Goal: Information Seeking & Learning: Learn about a topic

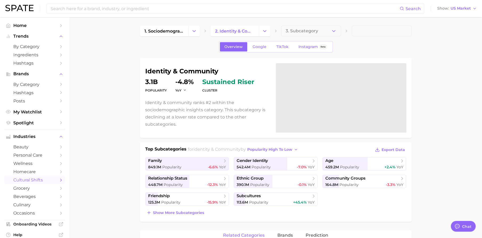
type textarea "x"
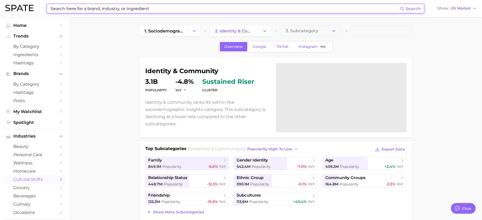
click at [73, 11] on input at bounding box center [224, 8] width 349 height 9
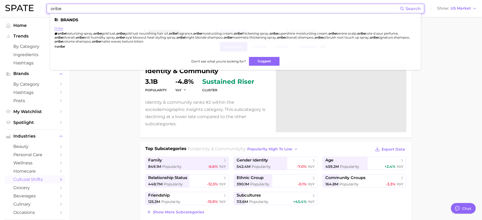
type input "oribe"
click at [58, 27] on link "oribe" at bounding box center [58, 28] width 9 height 4
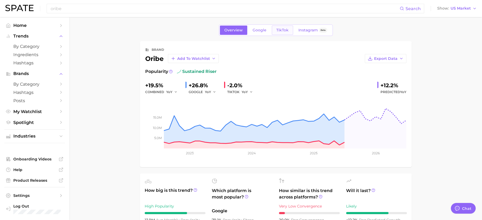
scroll to position [1, 0]
click at [288, 29] on link "TikTok" at bounding box center [282, 29] width 21 height 9
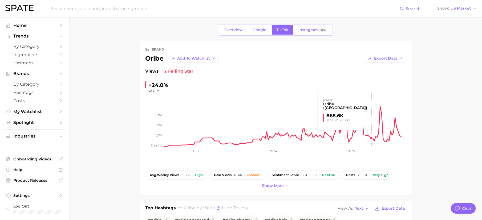
scroll to position [3, 0]
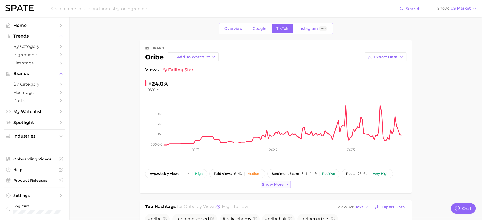
click at [279, 186] on button "Show more" at bounding box center [275, 184] width 30 height 7
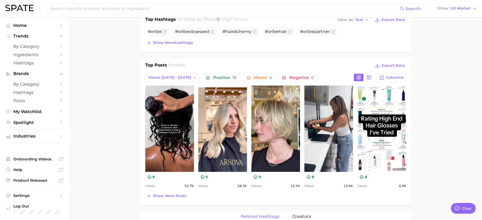
scroll to position [213, 0]
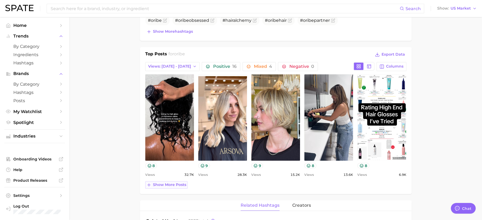
click at [174, 184] on span "Show more posts" at bounding box center [169, 185] width 33 height 5
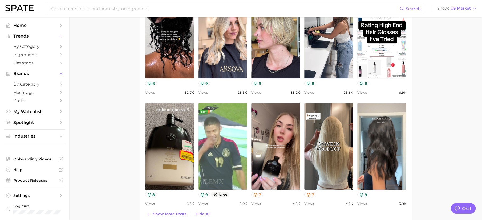
scroll to position [292, 0]
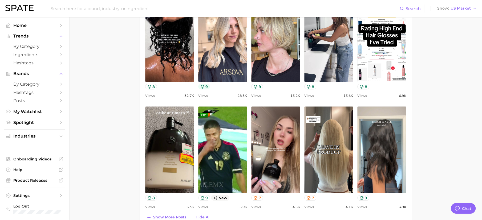
click at [203, 87] on icon at bounding box center [202, 87] width 4 height 4
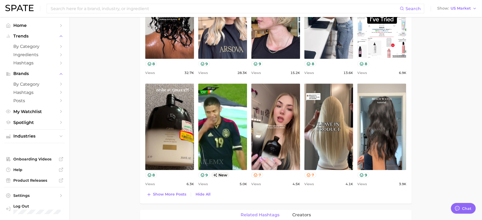
scroll to position [341, 0]
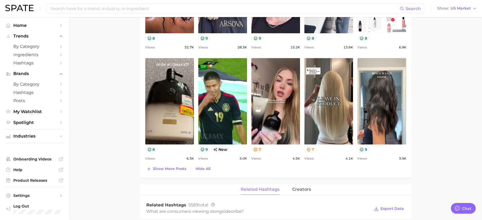
click at [258, 148] on button "7" at bounding box center [257, 150] width 12 height 6
click at [442, 116] on main "Overview Google TikTok Instagram Beta brand oribe Add to Watchlist Export Data …" at bounding box center [275, 91] width 413 height 830
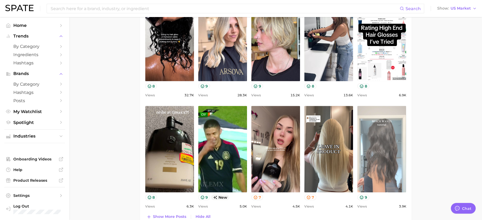
scroll to position [216, 0]
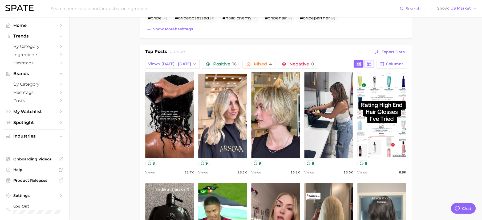
click at [370, 62] on icon at bounding box center [368, 64] width 5 height 5
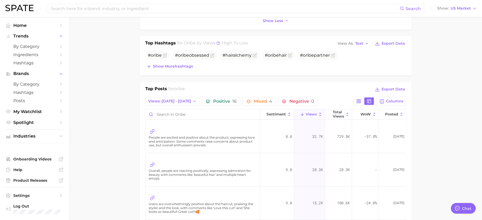
scroll to position [181, 0]
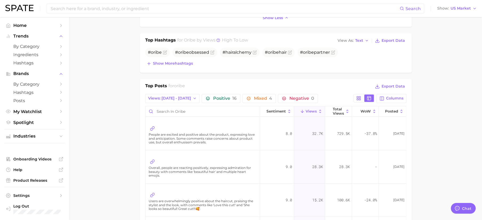
click at [204, 92] on div "Top Posts for oribe Export Data Views: [DATE] - [DATE] Positive 16 Mixed 4 Nega…" at bounding box center [275, 205] width 261 height 244
click at [213, 96] on span "Positive 16" at bounding box center [224, 98] width 23 height 4
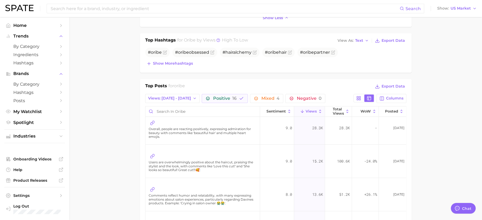
scroll to position [42, 0]
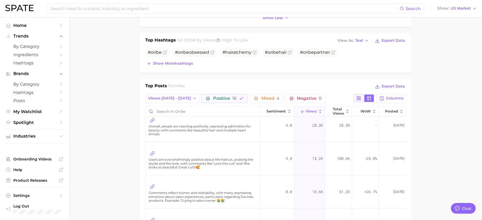
click at [357, 99] on button at bounding box center [359, 98] width 10 height 7
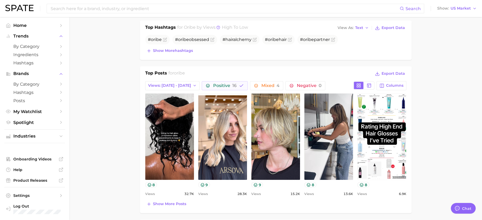
scroll to position [207, 0]
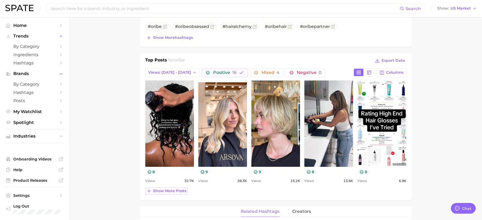
click at [168, 191] on span "Show more posts" at bounding box center [169, 191] width 33 height 5
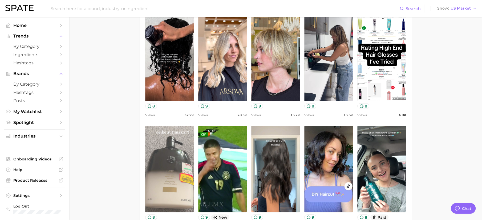
scroll to position [252, 0]
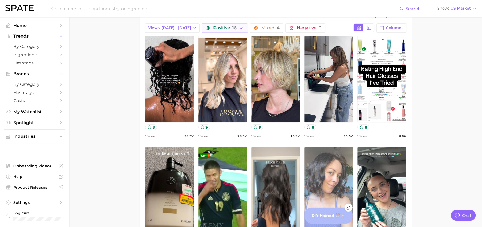
type textarea "x"
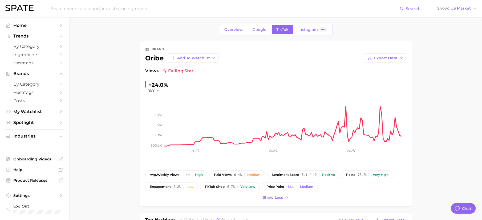
scroll to position [0, 0]
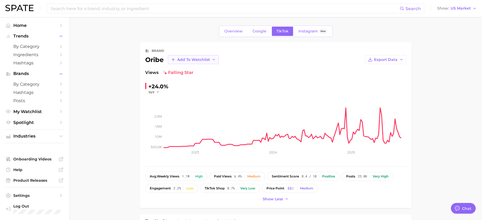
click at [192, 59] on span "Add to Watchlist" at bounding box center [193, 60] width 33 height 5
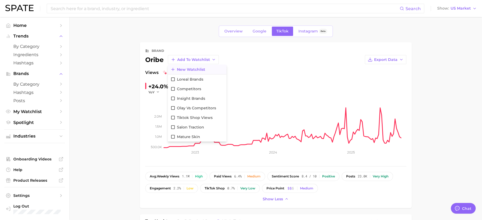
click at [201, 70] on span "New Watchlist" at bounding box center [191, 69] width 28 height 5
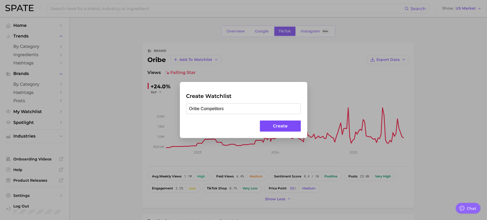
type input "Oribe Competitors"
click at [286, 124] on button "Create" at bounding box center [280, 126] width 41 height 11
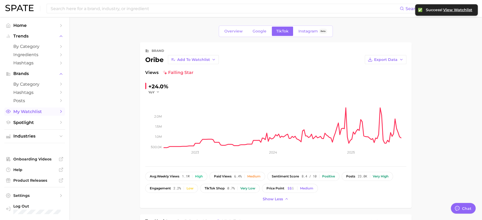
click at [27, 113] on span "My Watchlist" at bounding box center [34, 111] width 43 height 5
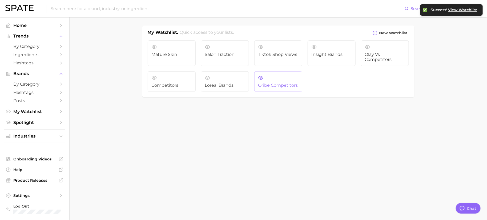
click at [284, 81] on link "Oribe Competitors" at bounding box center [278, 81] width 48 height 21
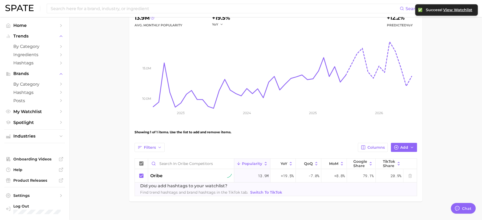
scroll to position [67, 0]
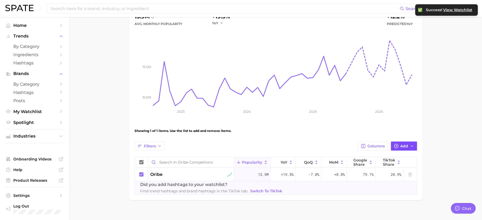
click at [406, 147] on span "Add" at bounding box center [404, 146] width 8 height 5
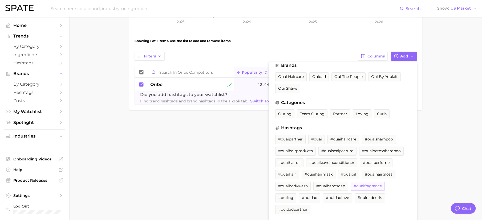
scroll to position [0, 0]
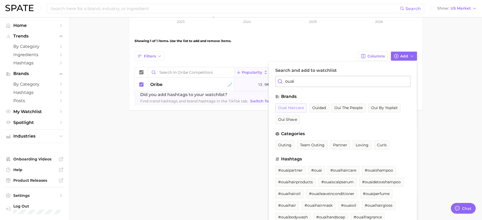
type input "ouai"
drag, startPoint x: 298, startPoint y: 107, endPoint x: 327, endPoint y: 107, distance: 29.6
click at [298, 107] on span "ouai haircare" at bounding box center [291, 108] width 26 height 5
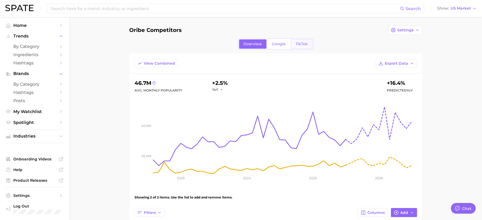
click at [298, 44] on span "TikTok" at bounding box center [301, 44] width 12 height 5
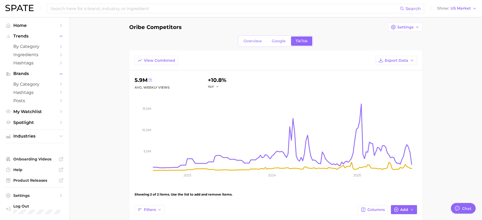
scroll to position [85, 0]
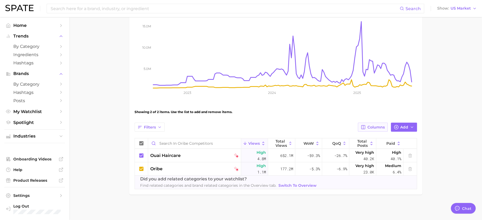
click at [379, 127] on span "Columns" at bounding box center [375, 127] width 17 height 5
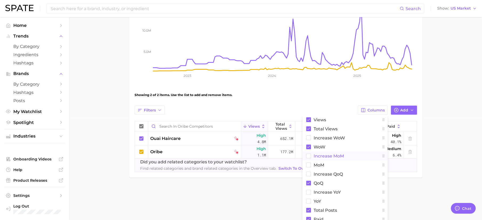
scroll to position [133, 0]
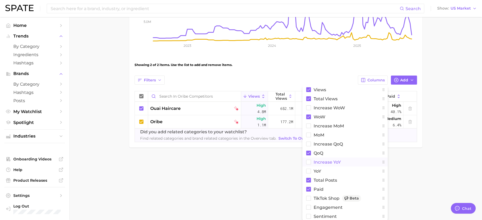
click at [310, 160] on rect at bounding box center [308, 162] width 5 height 5
click at [309, 196] on rect at bounding box center [308, 198] width 5 height 5
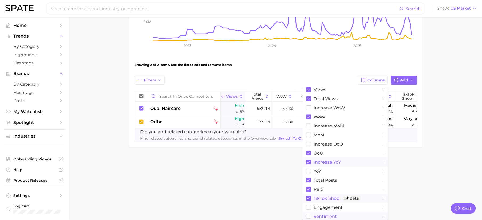
click at [309, 215] on rect at bounding box center [308, 216] width 5 height 5
click at [457, 152] on main "Oribe Competitors Settings Overview Google TikTok View Combined Export Data 5.9…" at bounding box center [275, 29] width 413 height 290
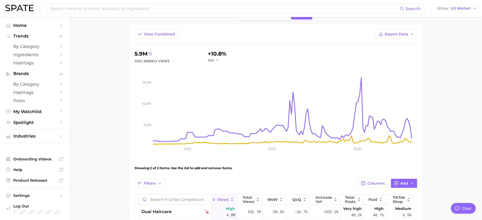
scroll to position [29, 0]
click at [25, 77] on button "Brands" at bounding box center [34, 74] width 61 height 8
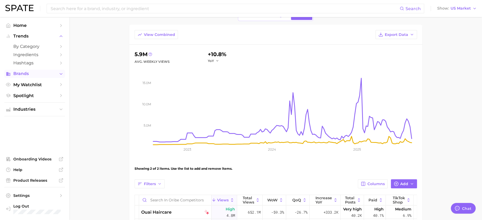
click at [31, 75] on span "Brands" at bounding box center [34, 73] width 43 height 5
click at [33, 85] on span "by Category" at bounding box center [34, 84] width 43 height 5
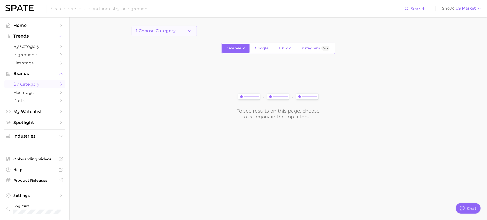
click at [179, 33] on button "1. Choose Category" at bounding box center [164, 31] width 65 height 11
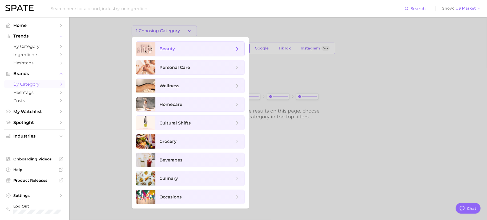
click at [185, 47] on span "beauty" at bounding box center [197, 49] width 75 height 6
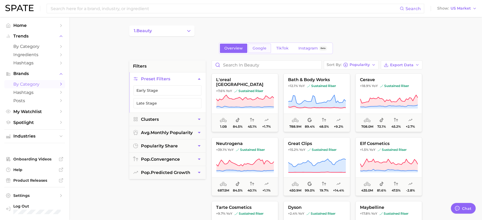
click at [258, 49] on span "Google" at bounding box center [259, 48] width 14 height 5
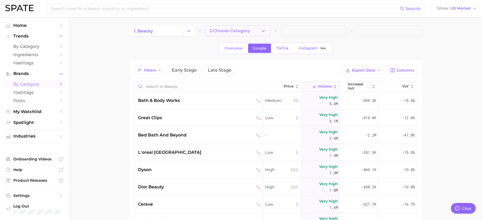
click at [250, 34] on button "2. Choose Category" at bounding box center [237, 31] width 65 height 11
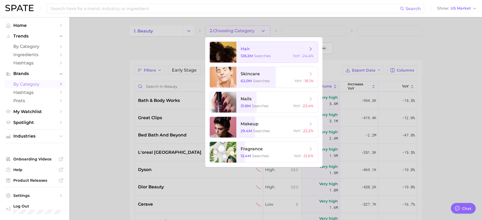
click at [266, 51] on span "hair" at bounding box center [274, 49] width 67 height 6
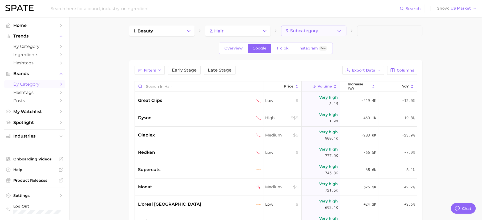
click at [335, 32] on button "3. Subcategory" at bounding box center [313, 31] width 65 height 11
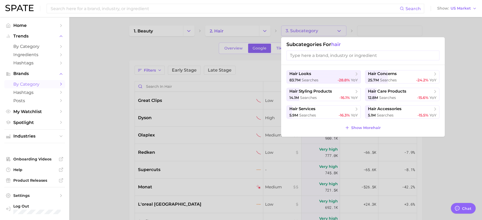
click at [470, 84] on div at bounding box center [241, 110] width 482 height 220
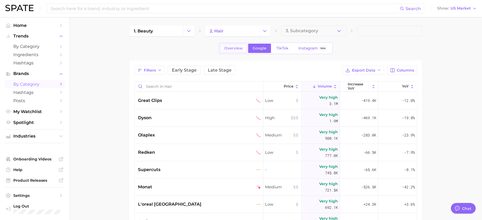
click at [229, 49] on span "Overview" at bounding box center [233, 48] width 18 height 5
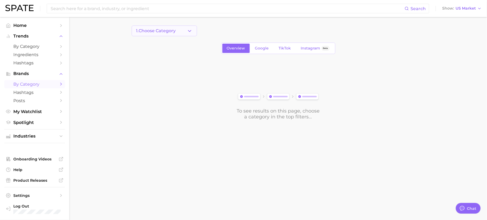
click at [182, 29] on button "1. Choose Category" at bounding box center [164, 31] width 65 height 11
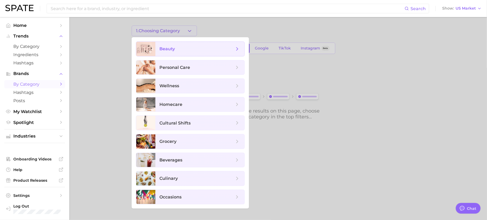
click at [178, 44] on span "beauty" at bounding box center [199, 49] width 89 height 14
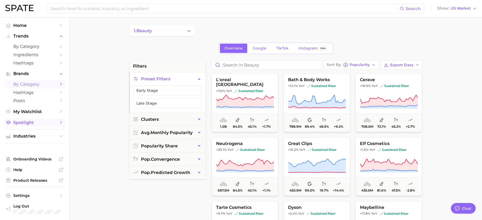
click at [34, 124] on span "Spotlight" at bounding box center [34, 122] width 43 height 5
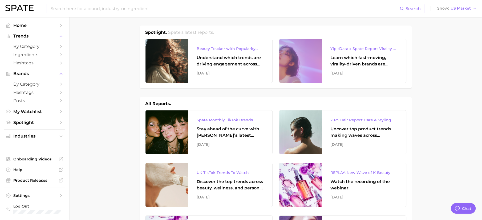
type textarea "x"
